Goal: Transaction & Acquisition: Purchase product/service

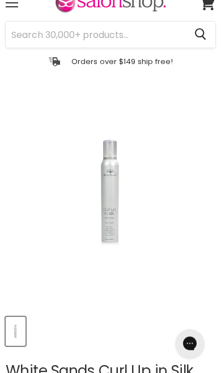
scroll to position [43, 0]
click at [156, 201] on img "White Sands Curl Up in Silk Firm Hold Mousse - Clearance! image. Click or Scrol…" at bounding box center [111, 192] width 140 height 210
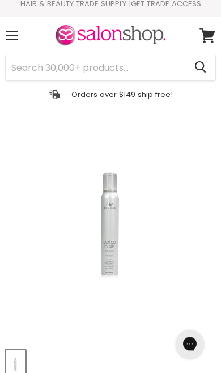
scroll to position [0, 0]
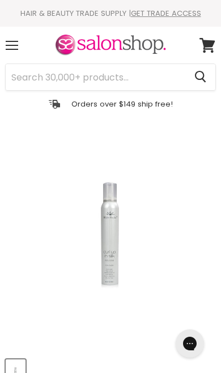
click at [127, 218] on img "White Sands Curl Up in Silk Firm Hold Mousse - Clearance! image. Click or Scrol…" at bounding box center [111, 234] width 140 height 210
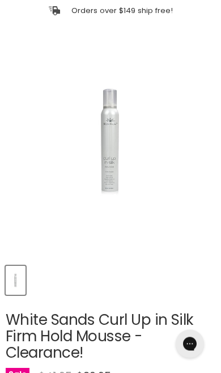
scroll to position [94, 0]
click at [125, 139] on img "White Sands Curl Up in Silk Firm Hold Mousse - Clearance! image. Click or Scrol…" at bounding box center [111, 141] width 140 height 210
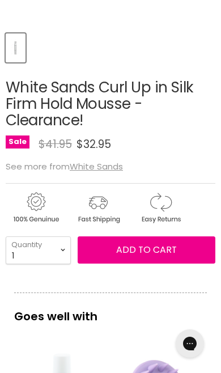
scroll to position [309, 0]
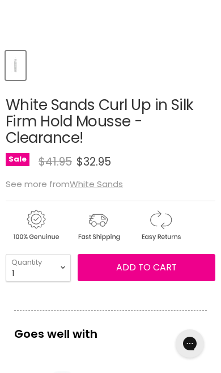
click at [105, 180] on u "White Sands" at bounding box center [96, 184] width 53 height 12
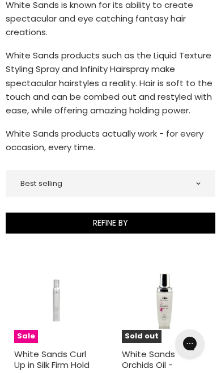
scroll to position [195, 0]
